Goal: Information Seeking & Learning: Learn about a topic

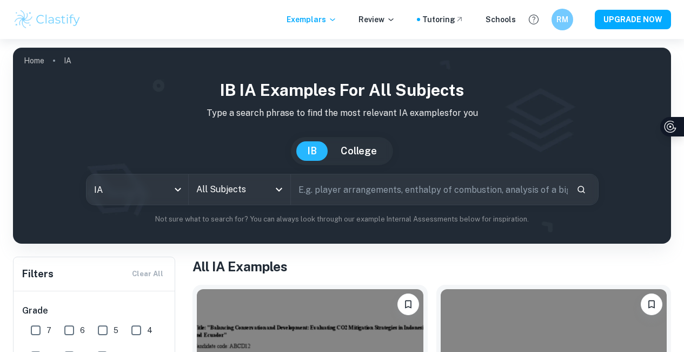
click at [242, 199] on input "All Subjects" at bounding box center [232, 189] width 76 height 21
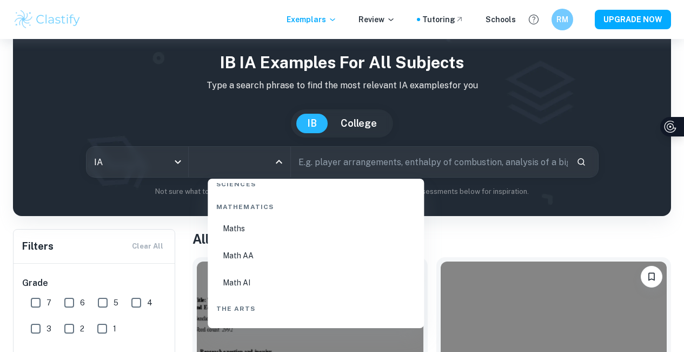
scroll to position [1644, 0]
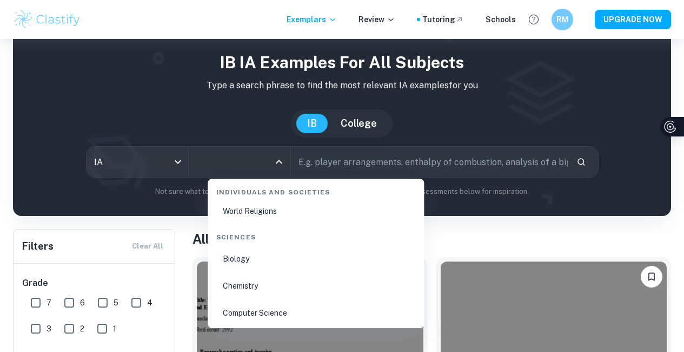
click at [262, 318] on li "Computer Science" at bounding box center [316, 312] width 208 height 25
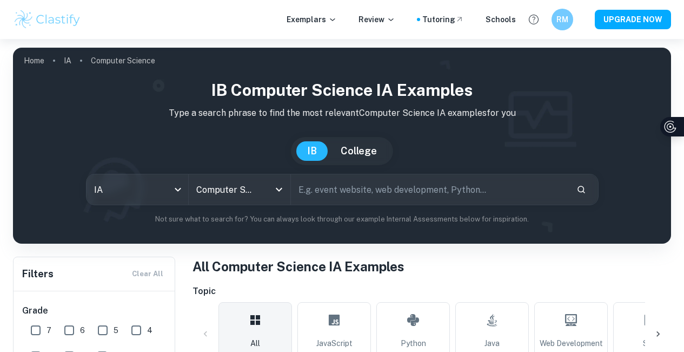
click at [41, 328] on input "7" at bounding box center [36, 330] width 22 height 22
checkbox input "true"
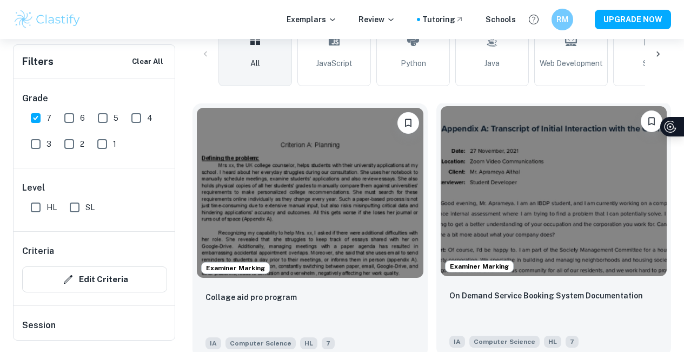
scroll to position [337, 0]
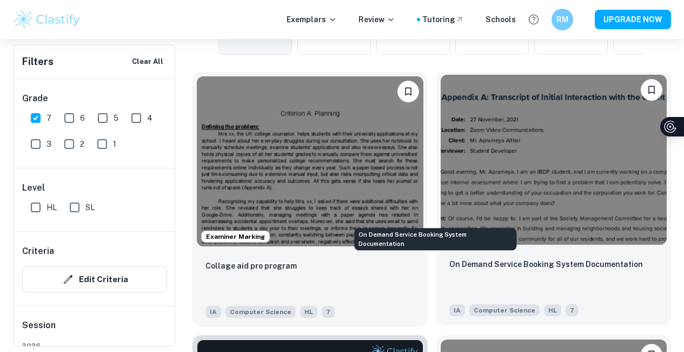
click at [449, 258] on p "On Demand Service Booking System Documentation" at bounding box center [546, 264] width 194 height 12
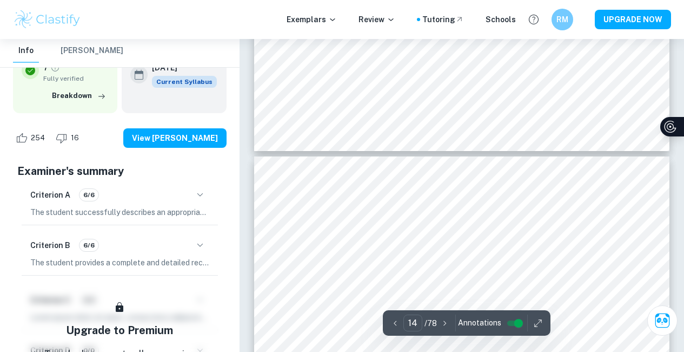
scroll to position [7832, 0]
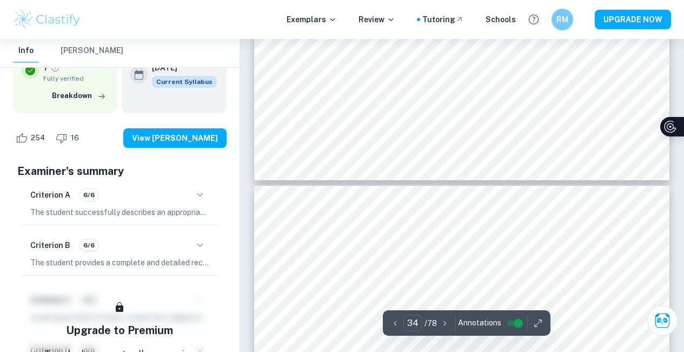
type input "35"
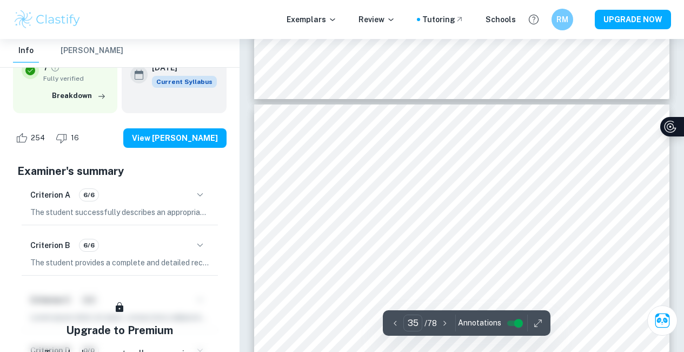
scroll to position [20735, 0]
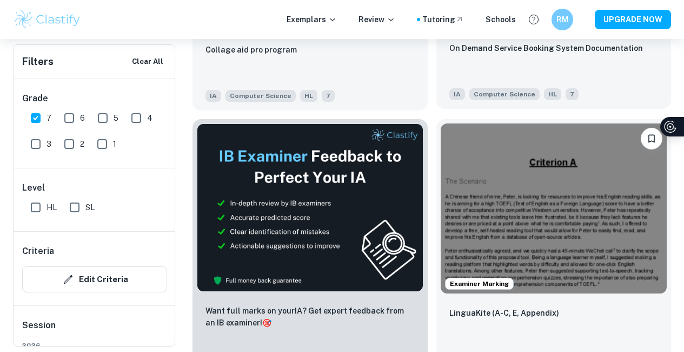
scroll to position [555, 0]
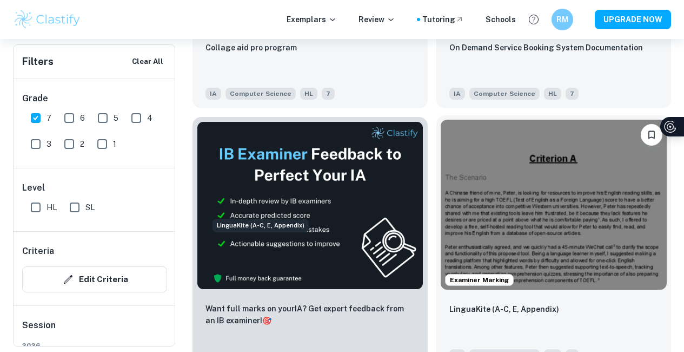
click at [449, 303] on p "LinguaKite (A-C, E, Appendix)" at bounding box center [504, 309] width 110 height 12
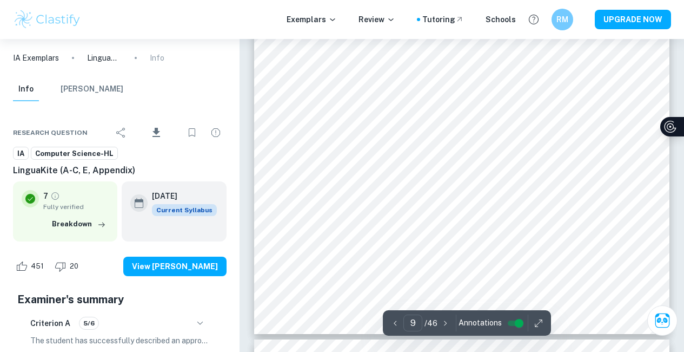
scroll to position [5126, 0]
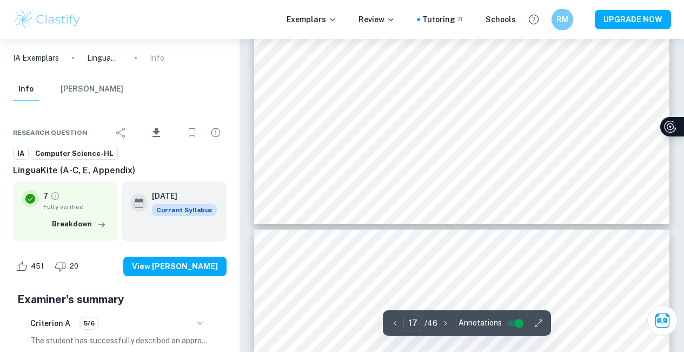
type input "18"
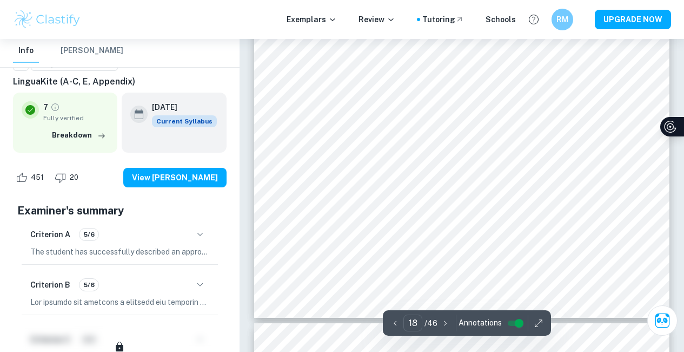
scroll to position [10551, 0]
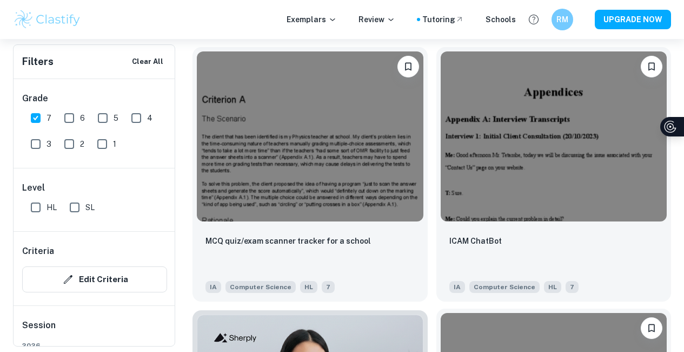
scroll to position [887, 0]
click at [74, 213] on input "SL" at bounding box center [75, 207] width 22 height 22
checkbox input "true"
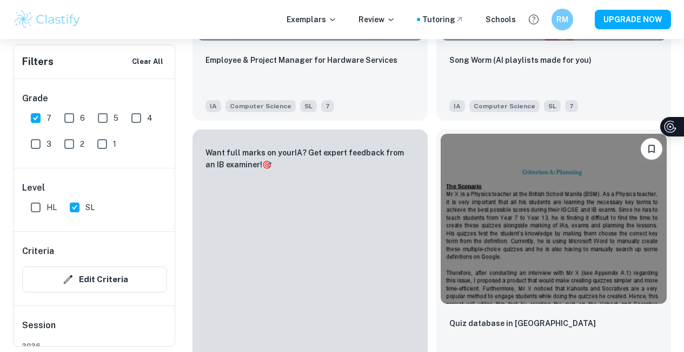
scroll to position [543, 0]
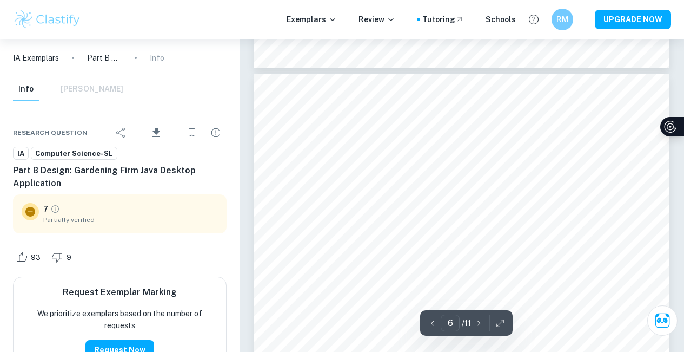
scroll to position [3075, 0]
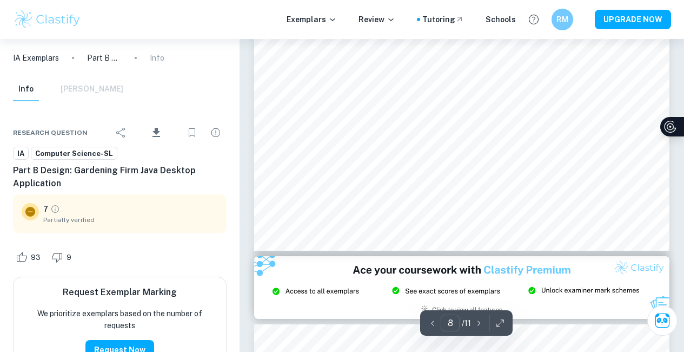
type input "9"
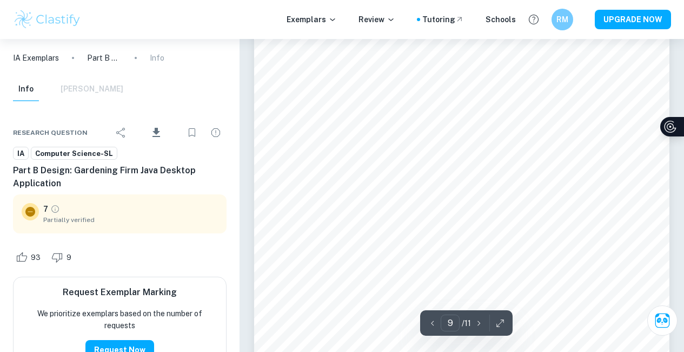
scroll to position [5224, 0]
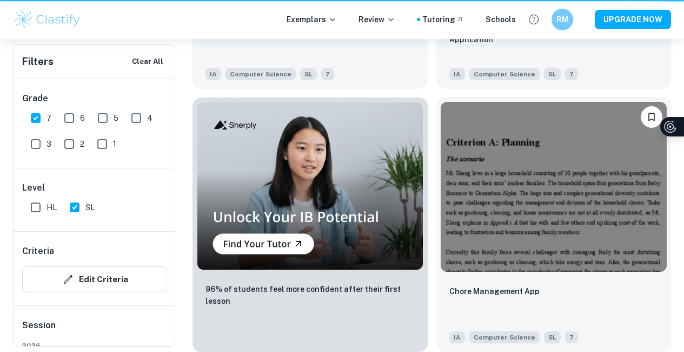
scroll to position [543, 0]
